Goal: Task Accomplishment & Management: Complete application form

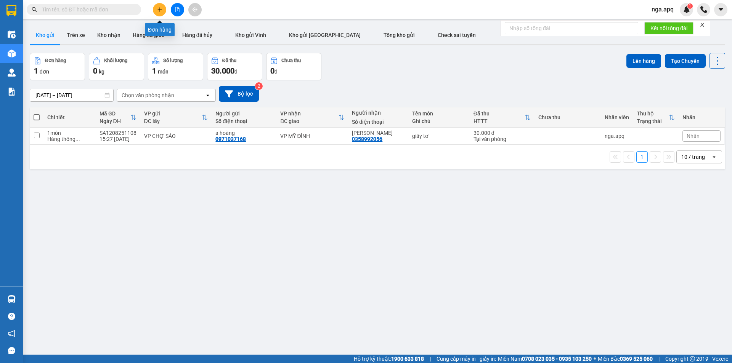
click at [159, 10] on icon "plus" at bounding box center [159, 9] width 5 height 5
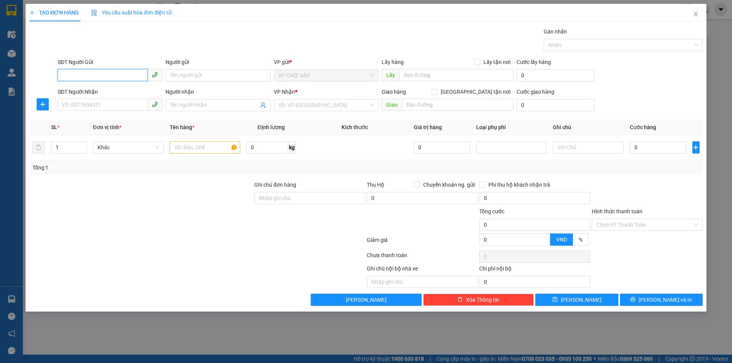
click at [59, 80] on input "SĐT Người Gửi" at bounding box center [103, 75] width 90 height 12
click at [76, 91] on div "0943925678 - a tHỊNH" at bounding box center [110, 91] width 96 height 8
type input "0943925678"
type input "a tHỊNH"
type input "0943925678"
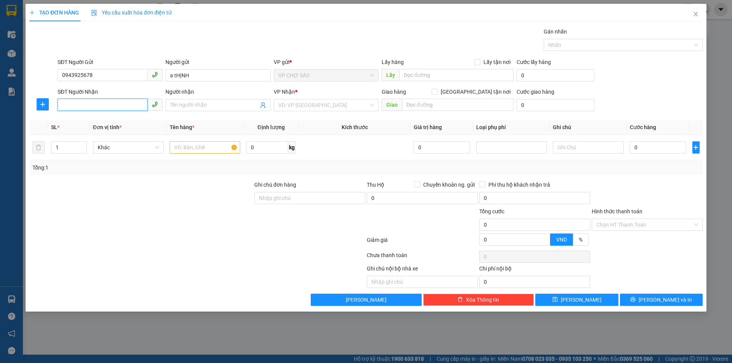
click at [61, 106] on input "SĐT Người Nhận" at bounding box center [103, 105] width 90 height 12
click at [84, 119] on div "0979592098 - c linh" at bounding box center [110, 120] width 96 height 8
type input "0979592098"
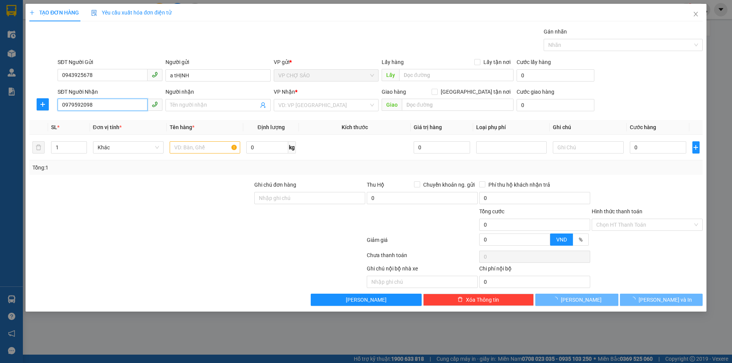
type input "c linh"
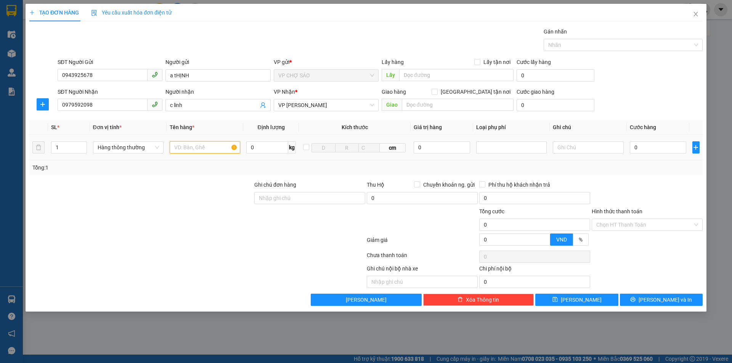
click at [178, 147] on input "text" at bounding box center [205, 147] width 71 height 12
type input "bôt tây"
click at [636, 147] on input "0" at bounding box center [658, 147] width 57 height 12
type input "5"
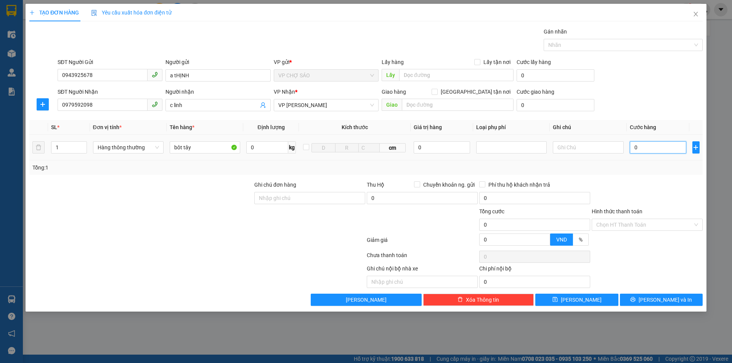
type input "5"
type input "50"
type input "500"
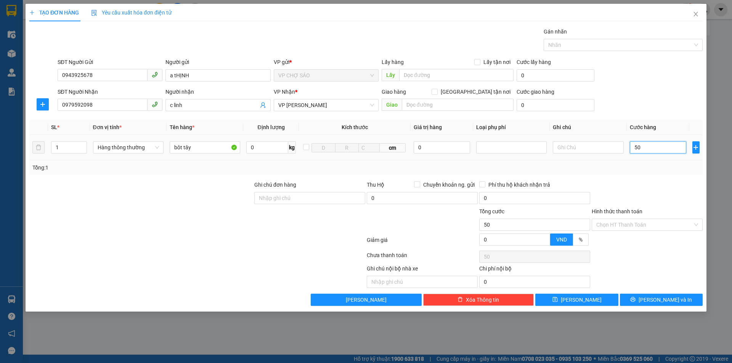
type input "500"
type input "5.000"
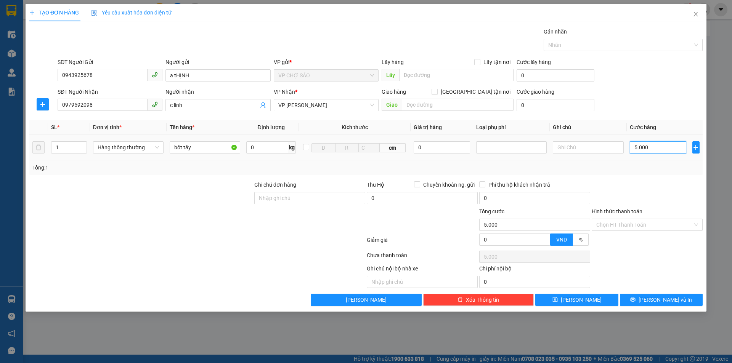
type input "50.000"
click at [635, 227] on input "Hình thức thanh toán" at bounding box center [644, 224] width 96 height 11
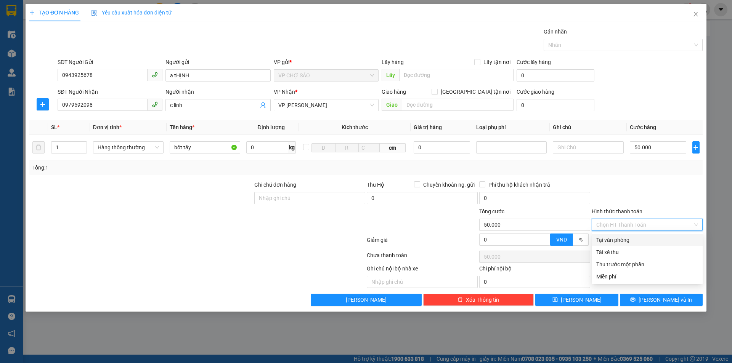
click at [635, 244] on div "Tại văn phòng" at bounding box center [647, 240] width 102 height 8
type input "0"
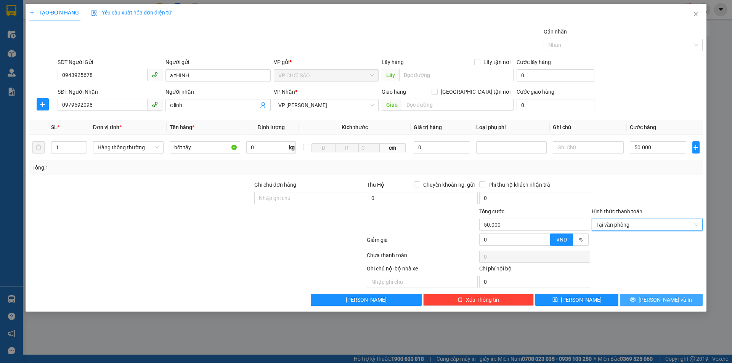
click at [655, 301] on span "[PERSON_NAME] và In" at bounding box center [664, 300] width 53 height 8
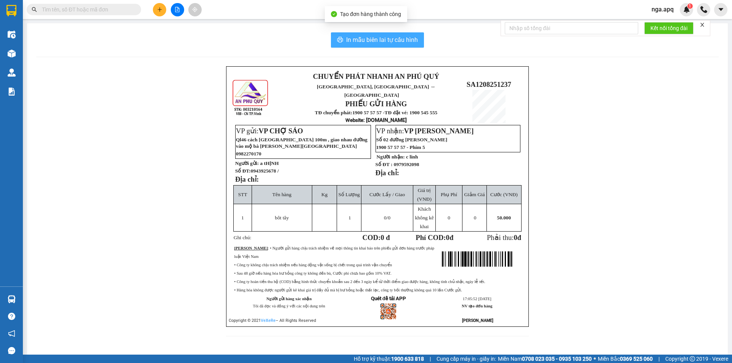
click at [365, 39] on span "In mẫu biên lai tự cấu hình" at bounding box center [382, 40] width 72 height 10
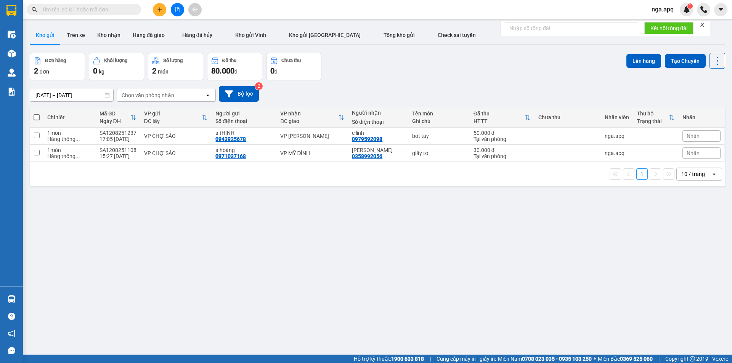
click at [349, 72] on div "Đơn hàng 2 đơn Khối lượng 0 kg Số lượng 2 món Đã thu 80.000 đ Chưa thu 0 đ Lên …" at bounding box center [377, 66] width 695 height 27
click at [162, 5] on button at bounding box center [159, 9] width 13 height 13
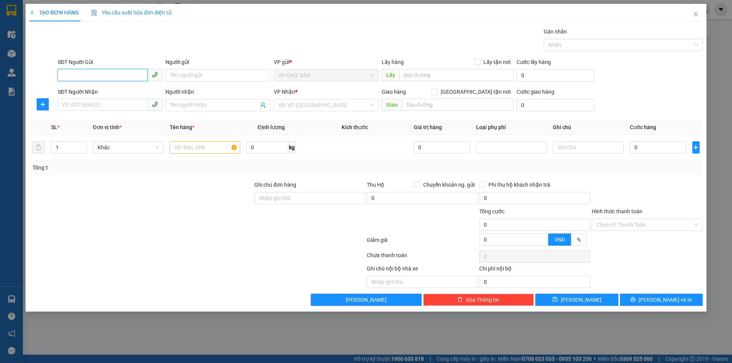
click at [62, 76] on input "SĐT Người Gửi" at bounding box center [103, 75] width 90 height 12
click at [72, 91] on div "0943925678 - a tHỊNH" at bounding box center [110, 91] width 96 height 8
type input "0943925678"
type input "a tHỊNH"
type input "0943925678"
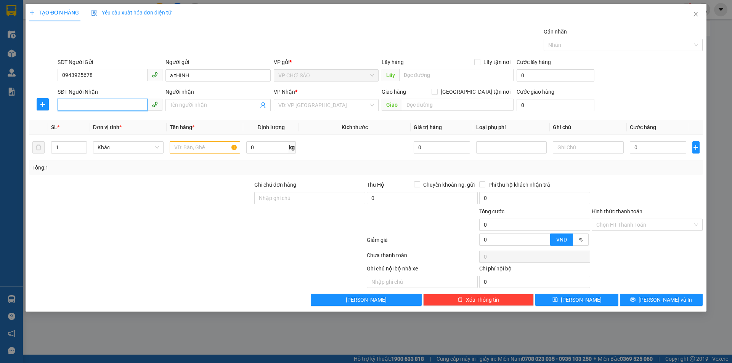
click at [72, 104] on input "SĐT Người Nhận" at bounding box center [103, 105] width 90 height 12
click at [82, 157] on div "0915480693 - a công" at bounding box center [110, 157] width 96 height 8
type input "0915480693"
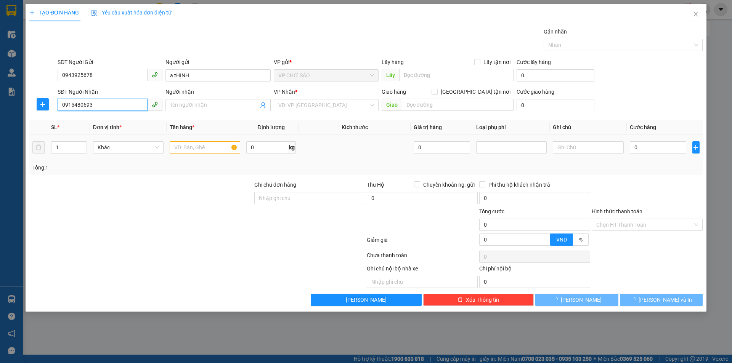
type input "a công"
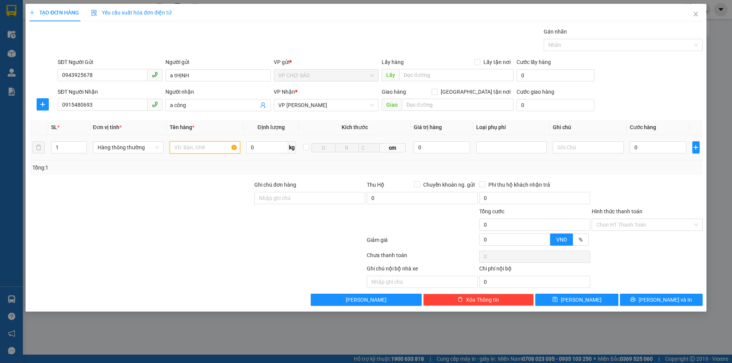
click at [182, 147] on input "text" at bounding box center [205, 147] width 71 height 12
type input "bôt tây"
click at [633, 146] on input "0" at bounding box center [658, 147] width 57 height 12
type input "4"
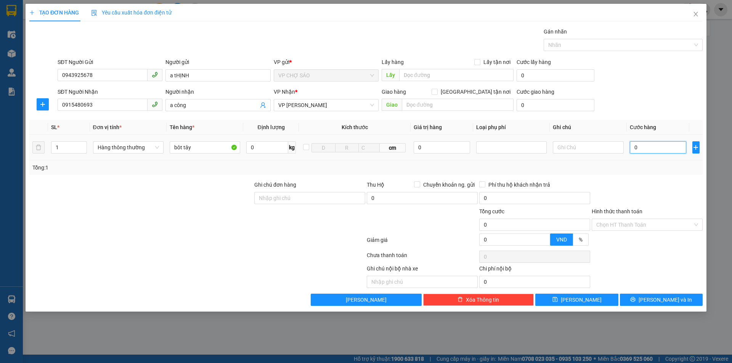
type input "4"
type input "40"
type input "400"
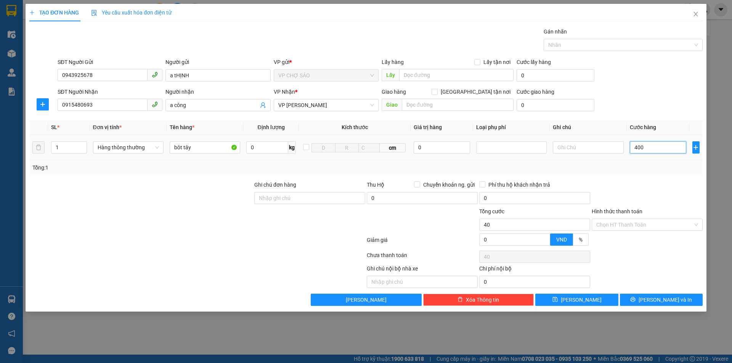
type input "400"
type input "4.000"
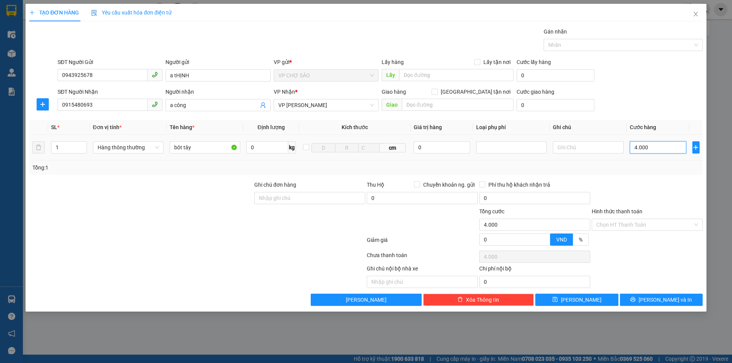
type input "40.000"
click at [640, 224] on input "Hình thức thanh toán" at bounding box center [644, 224] width 96 height 11
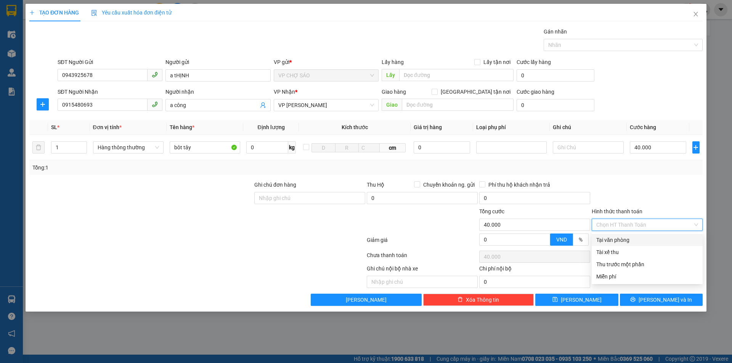
click at [619, 240] on div "Tại văn phòng" at bounding box center [647, 240] width 102 height 8
type input "0"
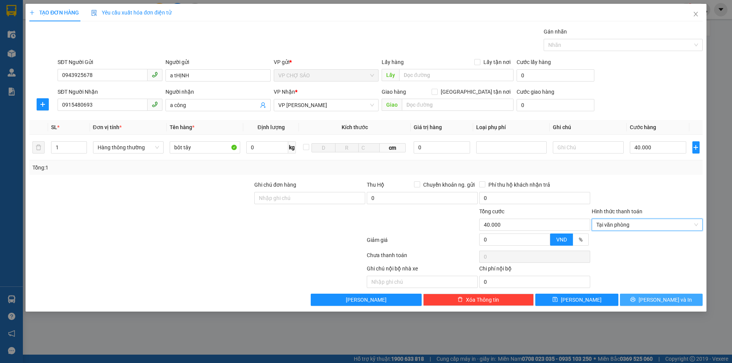
click at [635, 302] on icon "printer" at bounding box center [632, 299] width 5 height 5
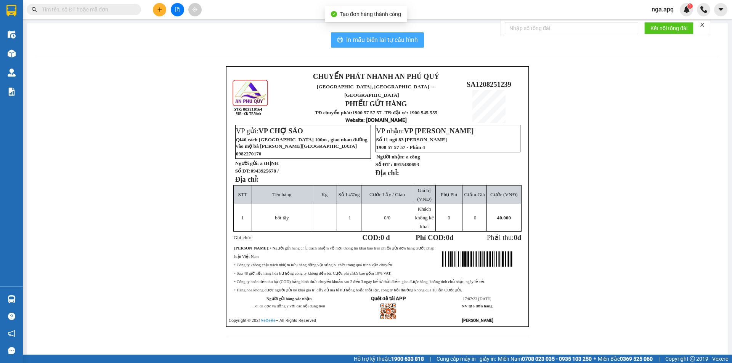
drag, startPoint x: 377, startPoint y: 37, endPoint x: 389, endPoint y: 38, distance: 11.4
click at [379, 38] on span "In mẫu biên lai tự cấu hình" at bounding box center [382, 40] width 72 height 10
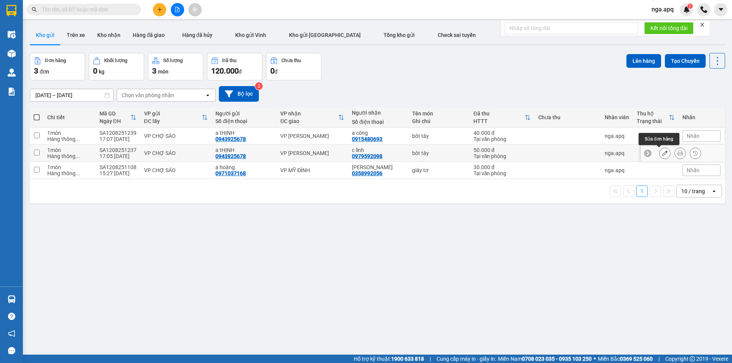
click at [662, 154] on button at bounding box center [664, 153] width 11 height 13
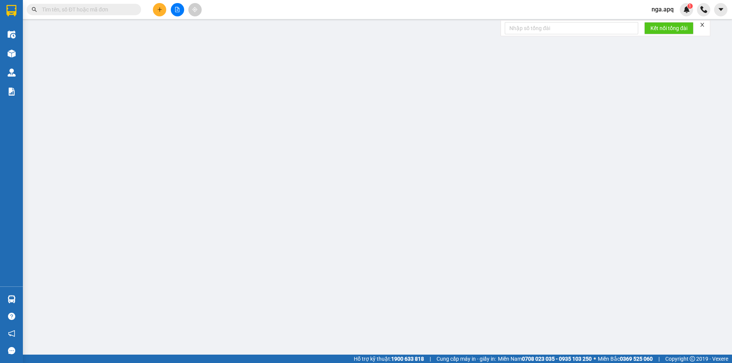
type input "0943925678"
type input "a tHỊNH"
type input "0979592098"
type input "c linh"
type input "50.000"
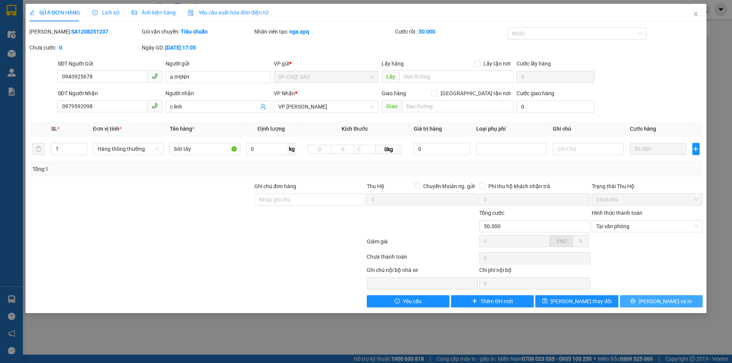
click at [660, 300] on span "[PERSON_NAME] và In" at bounding box center [664, 301] width 53 height 8
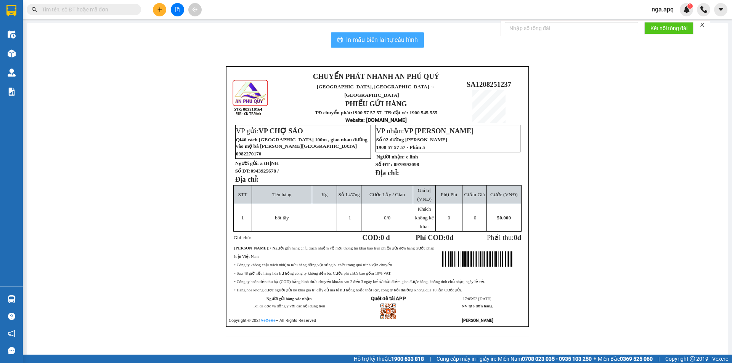
click at [393, 43] on span "In mẫu biên lai tự cấu hình" at bounding box center [382, 40] width 72 height 10
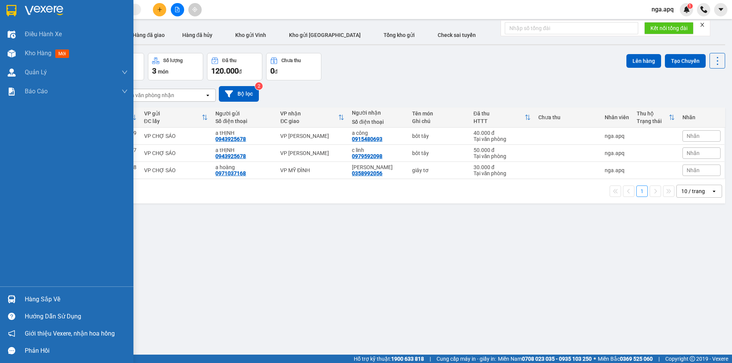
click at [12, 298] on img at bounding box center [12, 299] width 8 height 8
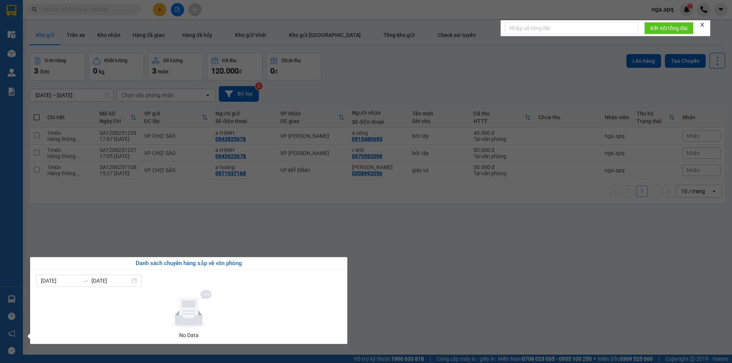
click at [597, 247] on section "Kết quả tìm kiếm ( 0 ) Bộ lọc No Data nga.apq 1 Điều hành xe Kho hàng mới Quản …" at bounding box center [366, 181] width 732 height 363
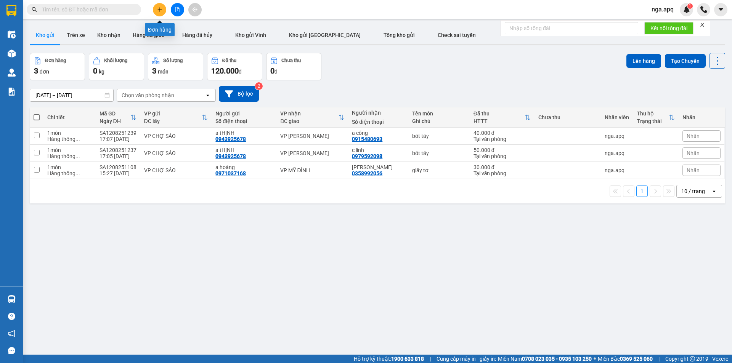
click at [160, 3] on button at bounding box center [159, 9] width 13 height 13
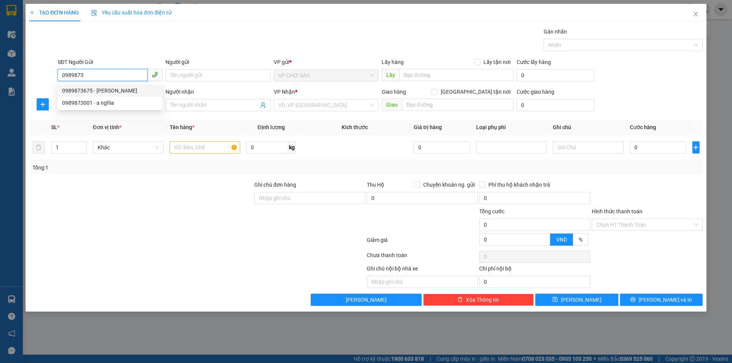
click at [114, 90] on div "0989873675 - [PERSON_NAME]" at bounding box center [110, 91] width 96 height 8
type input "0989873675"
type input "quang"
type input "0989873675"
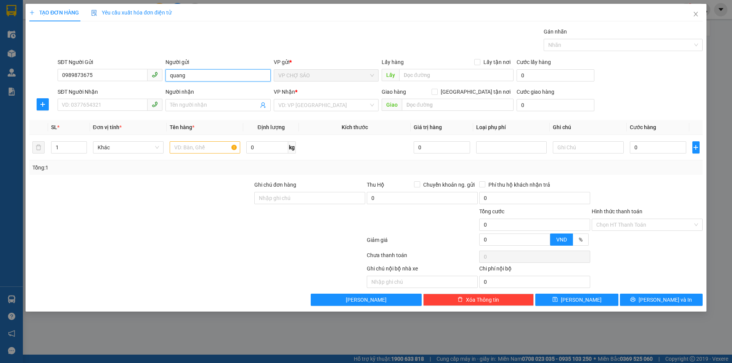
click at [186, 75] on input "quang" at bounding box center [217, 75] width 105 height 12
type input "q"
type input "bô quang"
click at [65, 106] on input "SĐT Người Nhận" at bounding box center [103, 105] width 90 height 12
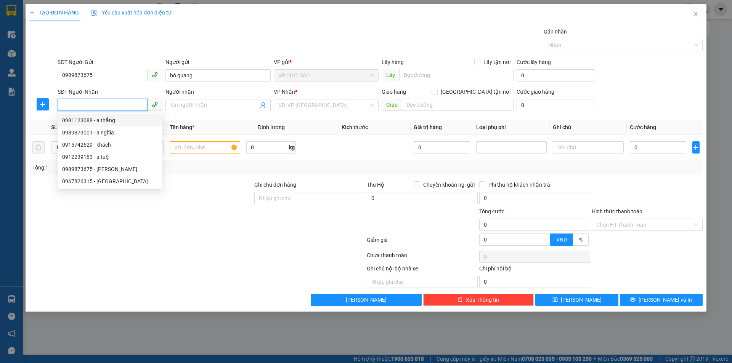
click at [78, 120] on div "0981123088 - a thắng" at bounding box center [110, 120] width 96 height 8
type input "0981123088"
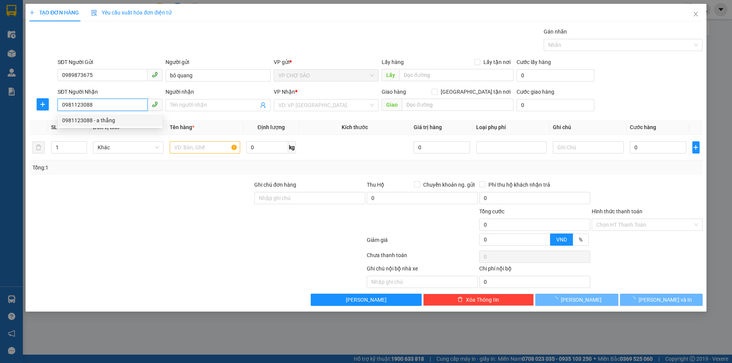
type input "a thắng"
checkbox input "true"
type input "hh 4a linh đàm"
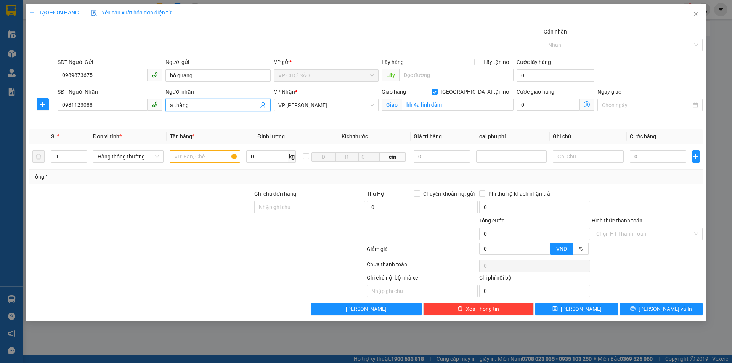
click at [189, 106] on input "a thắng" at bounding box center [214, 105] width 88 height 8
type input "a"
type input "con thăng"
click at [181, 158] on input "text" at bounding box center [205, 157] width 71 height 12
type input "thưc phâm"
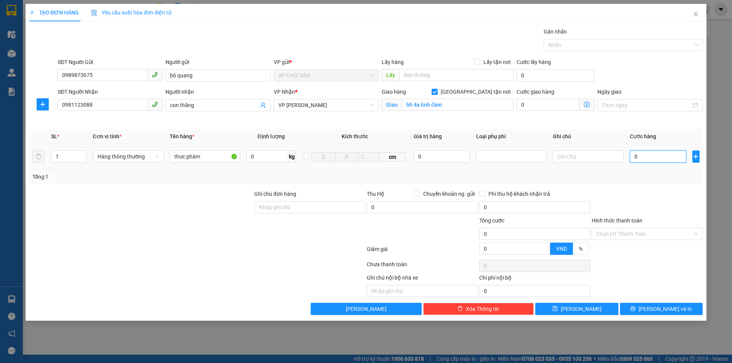
click at [636, 157] on input "0" at bounding box center [658, 157] width 57 height 12
type input "5"
type input "50"
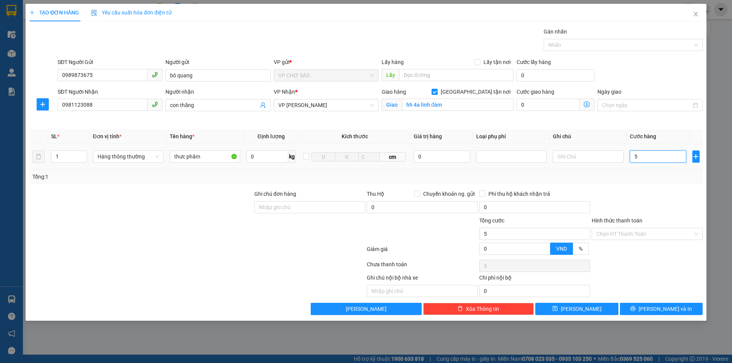
type input "50"
type input "500"
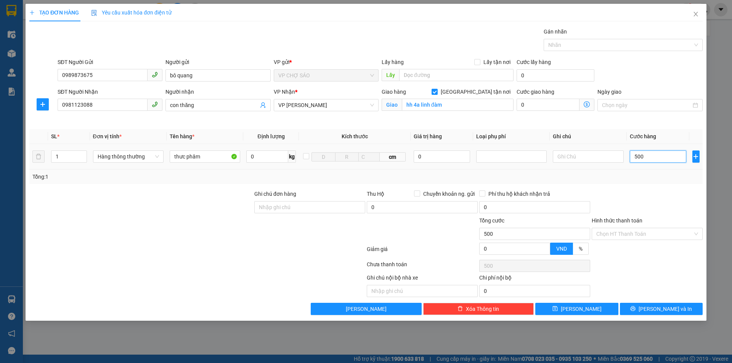
type input "5.000"
type input "50.000"
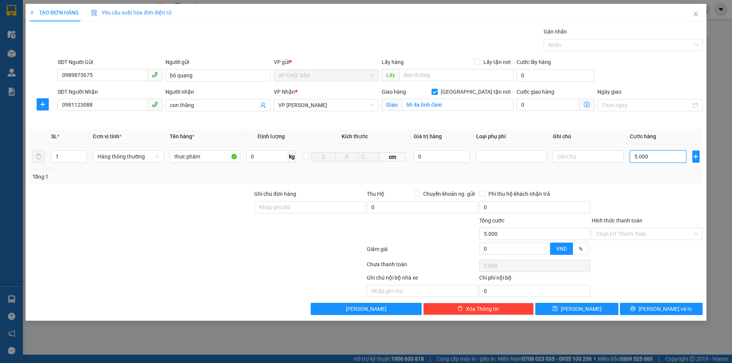
type input "50.000"
click at [632, 237] on input "Hình thức thanh toán" at bounding box center [644, 233] width 96 height 11
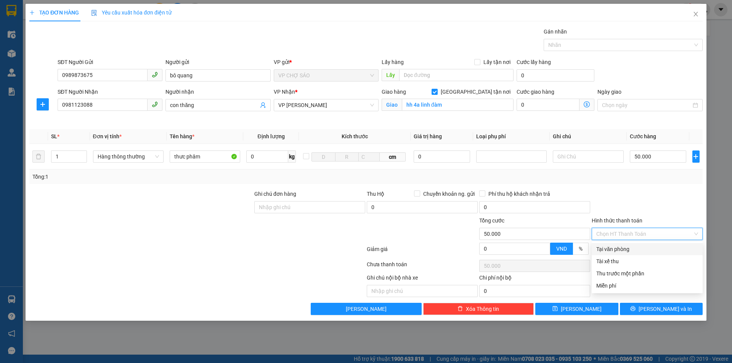
click at [630, 249] on div "Tại văn phòng" at bounding box center [647, 249] width 102 height 8
type input "0"
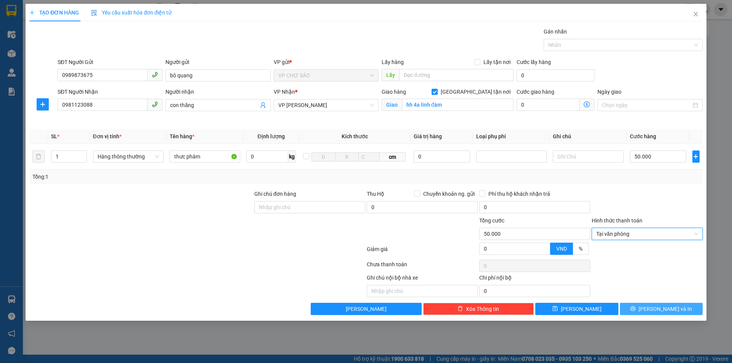
click at [655, 310] on span "[PERSON_NAME] và In" at bounding box center [664, 309] width 53 height 8
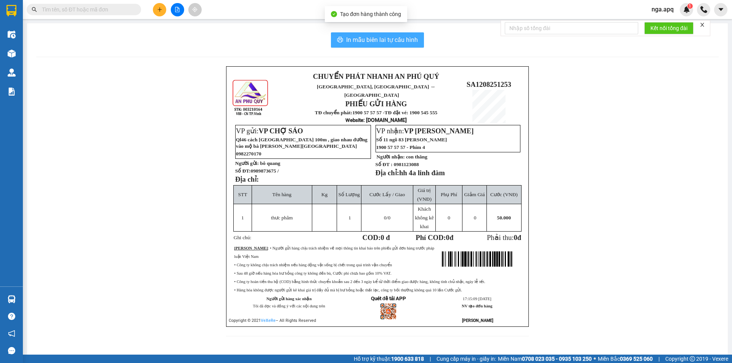
click at [389, 35] on span "In mẫu biên lai tự cấu hình" at bounding box center [382, 40] width 72 height 10
